Goal: Check status: Check status

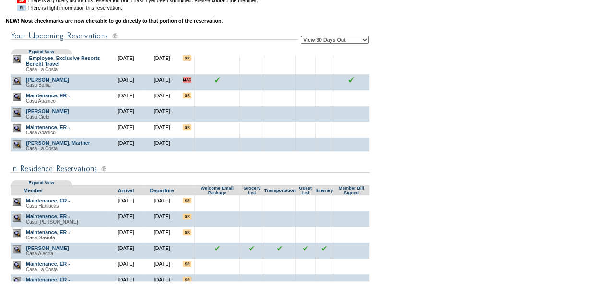
scroll to position [48, 0]
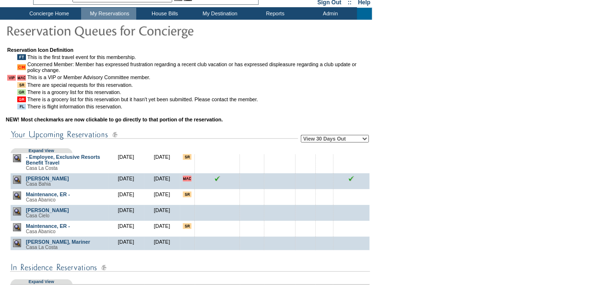
click at [365, 137] on td "View 30 Days Out View 60 Days Out View 90 Days Out Expand View" at bounding box center [190, 138] width 360 height 32
click at [361, 140] on select "View 30 Days Out View 60 Days Out View 90 Days Out" at bounding box center [335, 139] width 68 height 8
select select "60"
click at [301, 137] on select "View 30 Days Out View 60 Days Out View 90 Days Out" at bounding box center [335, 139] width 68 height 8
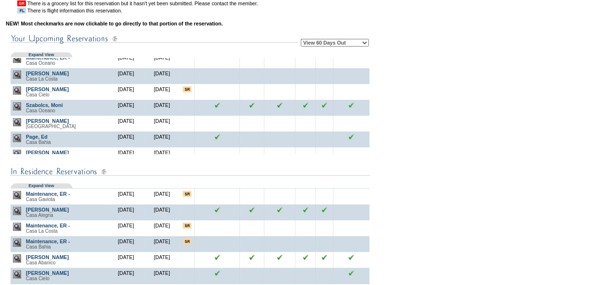
scroll to position [911, 0]
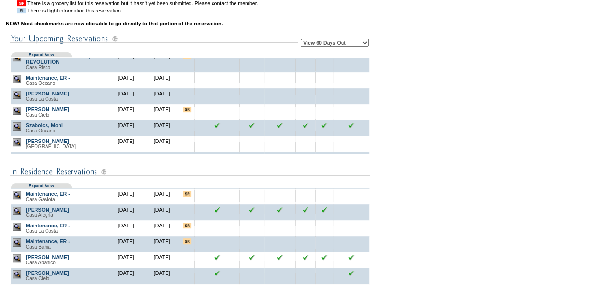
click at [20, 61] on img at bounding box center [17, 57] width 8 height 8
